Goal: Communication & Community: Participate in discussion

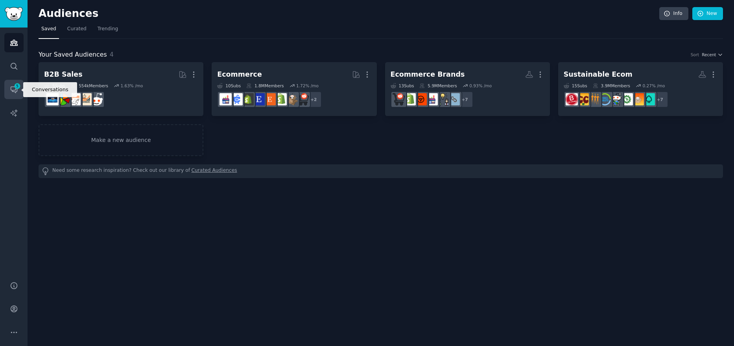
click at [17, 90] on icon "Sidebar" at bounding box center [14, 90] width 6 height 6
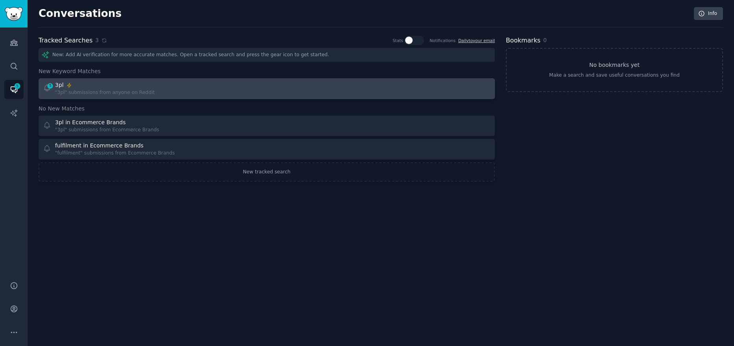
click at [141, 83] on div "3pl" at bounding box center [105, 85] width 100 height 8
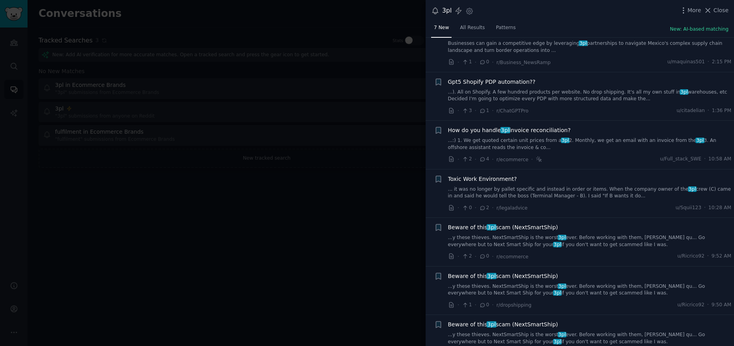
scroll to position [39, 0]
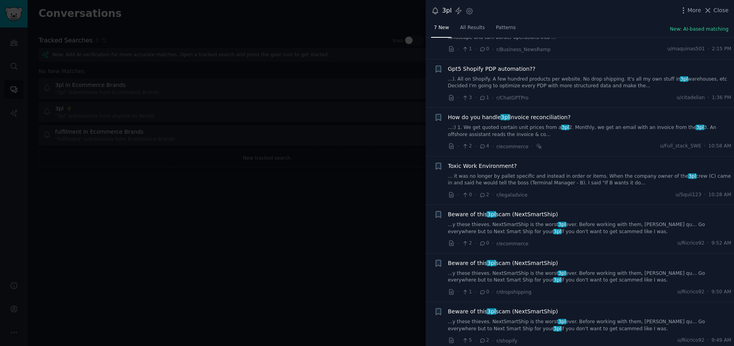
click at [532, 213] on span "Beware of this 3pl scam (NextSmartShip)" at bounding box center [503, 215] width 110 height 8
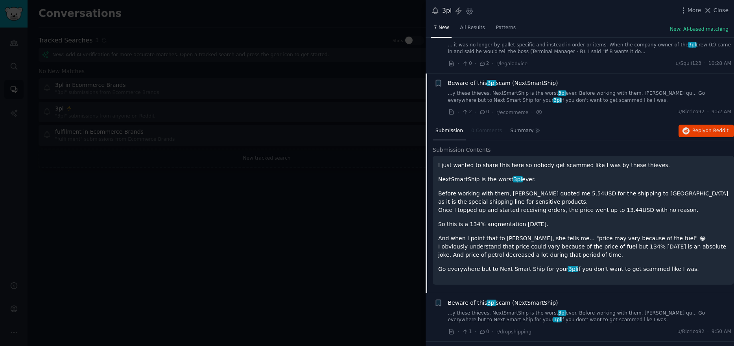
scroll to position [207, 0]
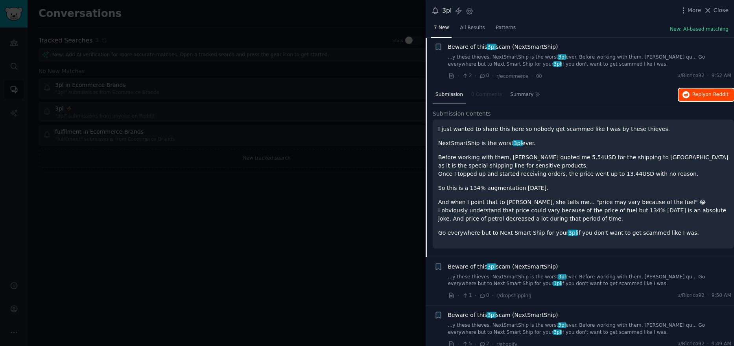
click at [703, 95] on span "Reply on Reddit" at bounding box center [711, 94] width 36 height 7
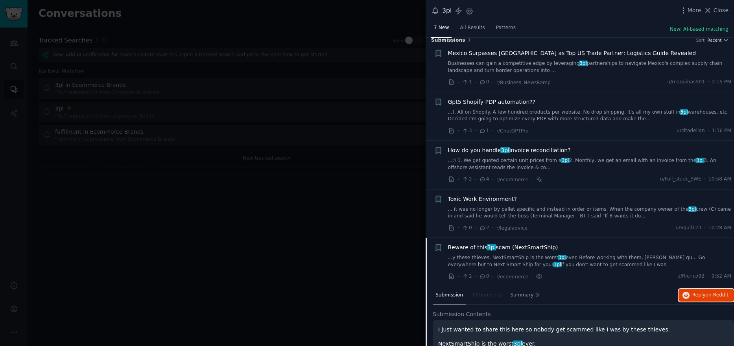
scroll to position [0, 0]
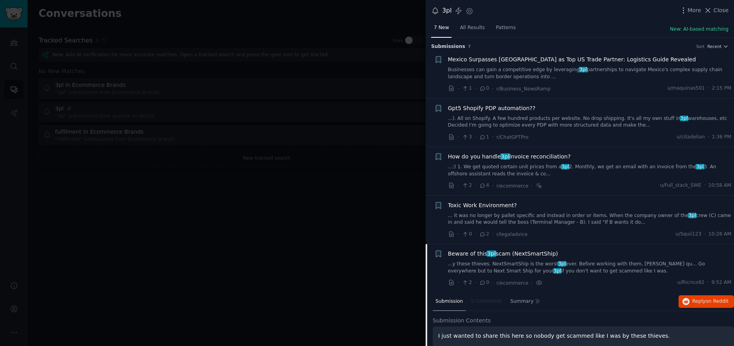
click at [495, 105] on span "Gpt5 Shopify PDP automation??" at bounding box center [492, 108] width 88 height 8
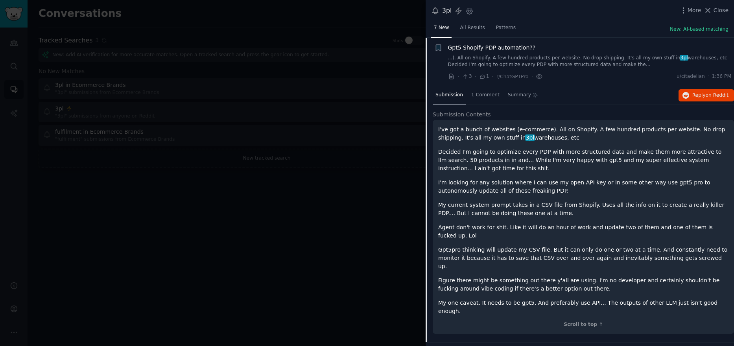
scroll to position [61, 0]
click at [690, 95] on button "Reply on Reddit" at bounding box center [706, 95] width 55 height 13
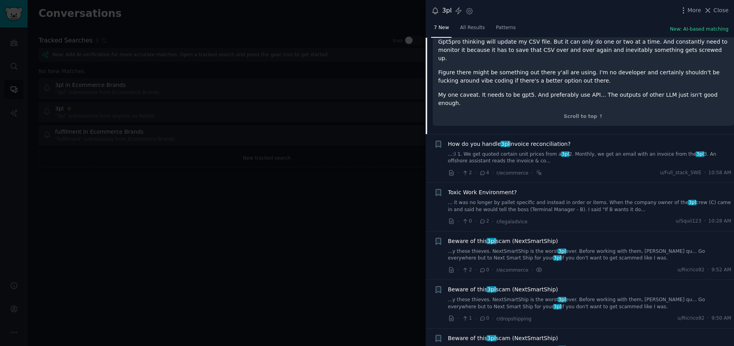
scroll to position [275, 0]
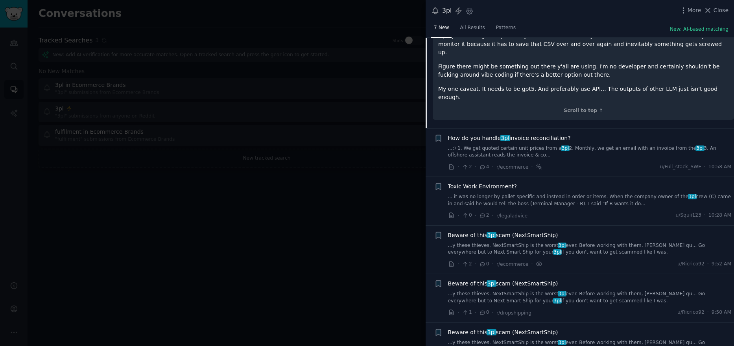
click at [529, 280] on span "Beware of this 3pl scam (NextSmartShip)" at bounding box center [503, 284] width 110 height 8
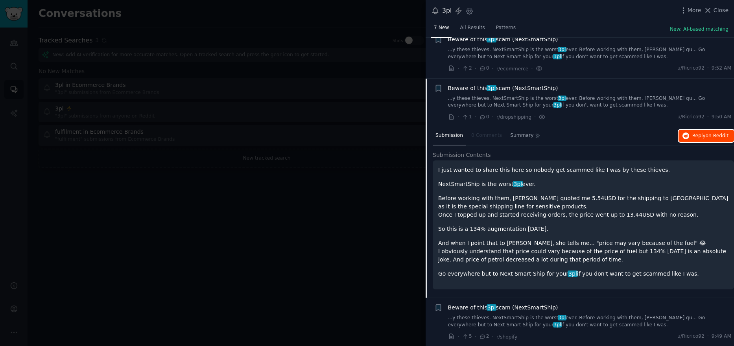
click at [706, 133] on span "on Reddit" at bounding box center [717, 136] width 23 height 6
